Goal: Task Accomplishment & Management: Use online tool/utility

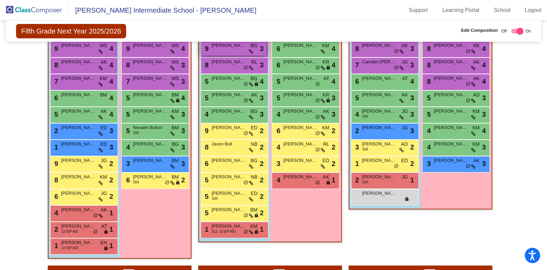
scroll to position [950, 0]
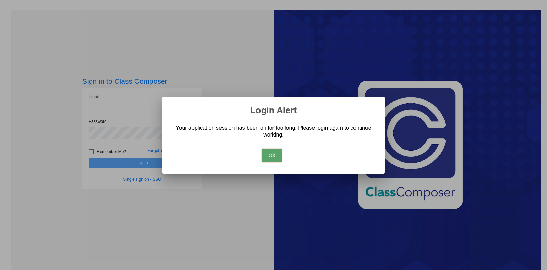
click at [265, 157] on button "Ok" at bounding box center [271, 155] width 21 height 14
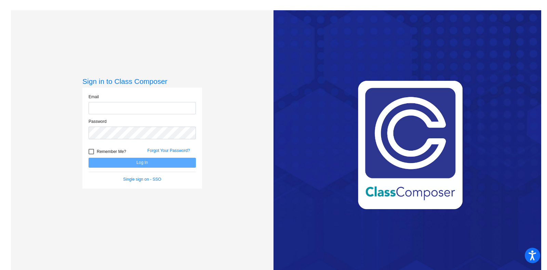
click at [104, 114] on div "Email" at bounding box center [142, 106] width 118 height 25
click at [107, 109] on input "email" at bounding box center [142, 108] width 107 height 13
type input "ackleyk@victorschools.org"
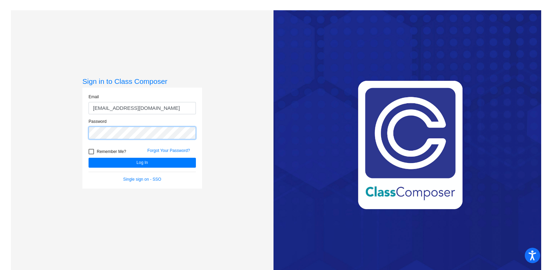
click at [89, 158] on button "Log In" at bounding box center [142, 163] width 107 height 10
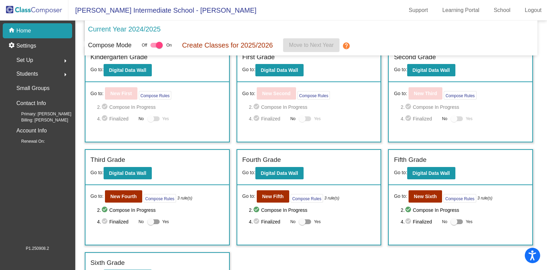
scroll to position [132, 0]
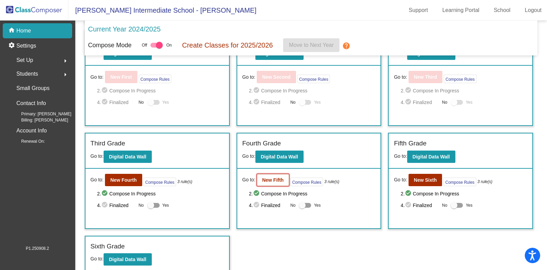
click at [267, 177] on b "New Fifth" at bounding box center [273, 179] width 22 height 5
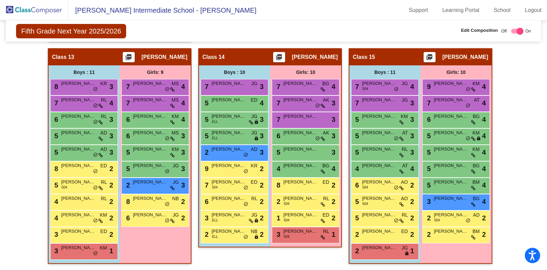
scroll to position [1167, 0]
